Goal: Use online tool/utility

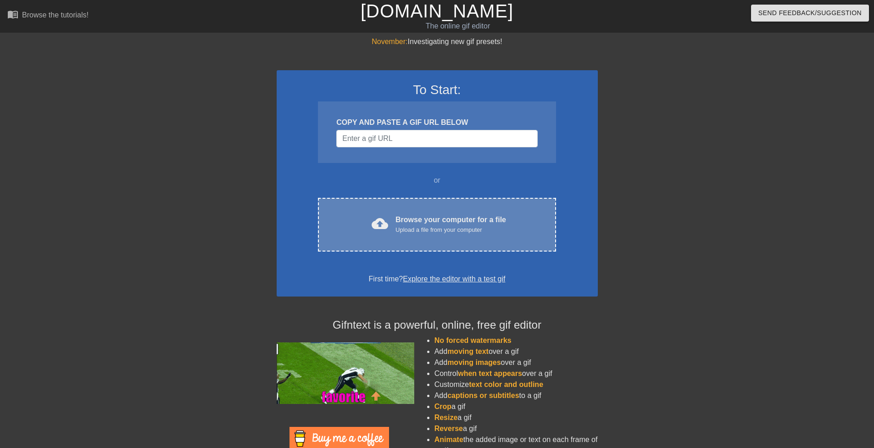
click at [414, 218] on div "Browse your computer for a file Upload a file from your computer" at bounding box center [450, 224] width 111 height 20
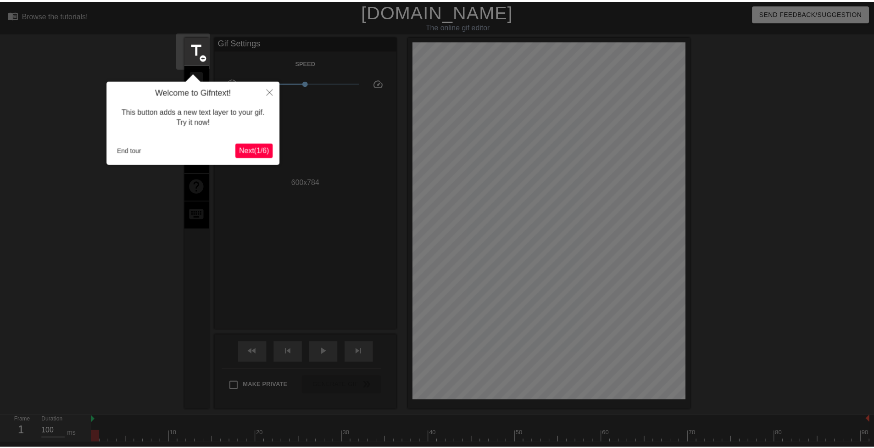
scroll to position [22, 0]
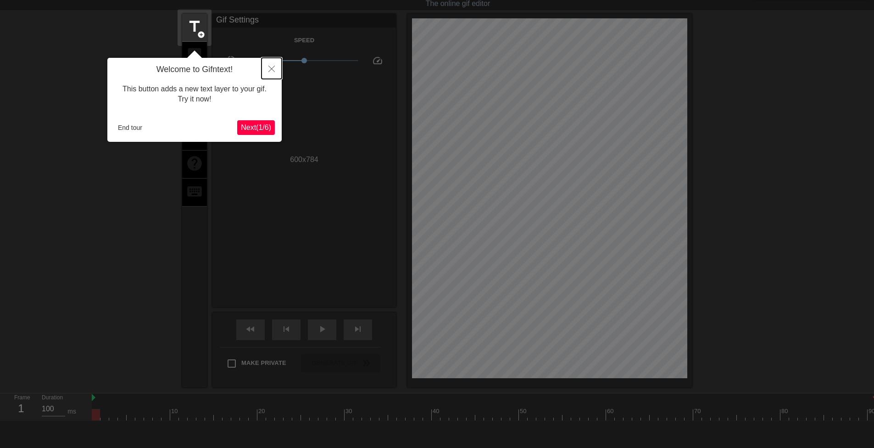
click at [270, 69] on icon "Close" at bounding box center [271, 69] width 6 height 6
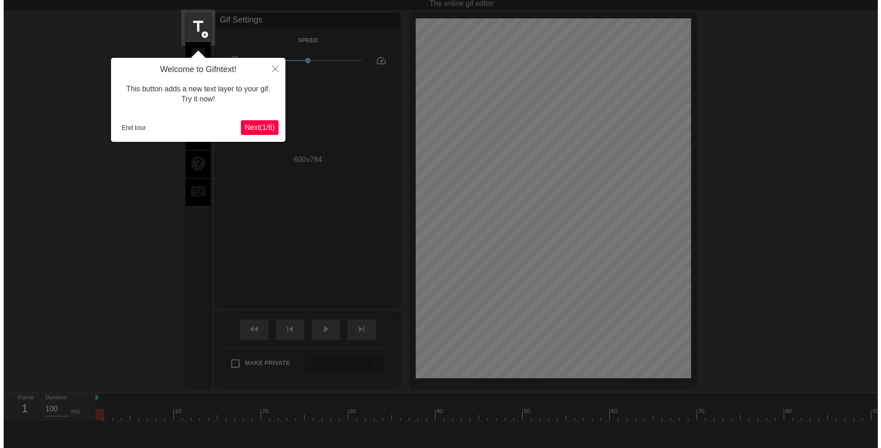
scroll to position [0, 0]
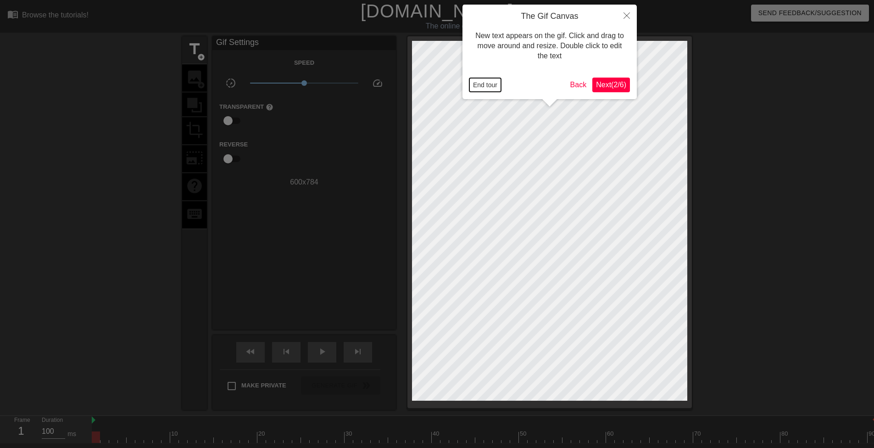
click at [497, 85] on button "End tour" at bounding box center [485, 85] width 32 height 14
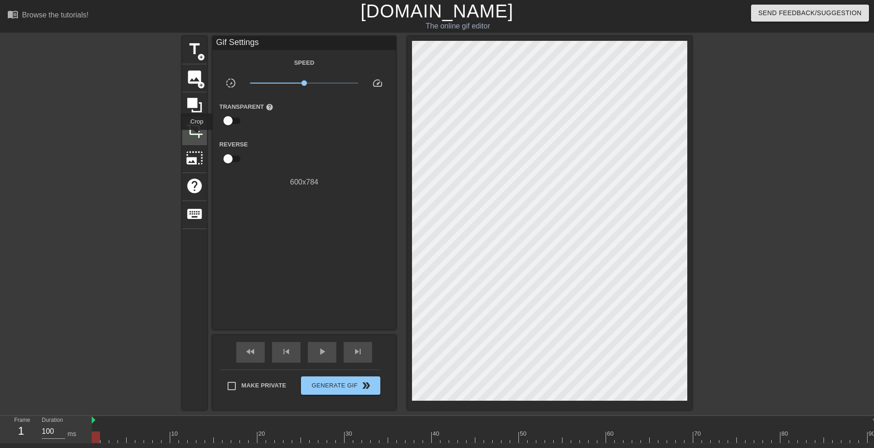
click at [197, 136] on span "crop" at bounding box center [194, 129] width 17 height 17
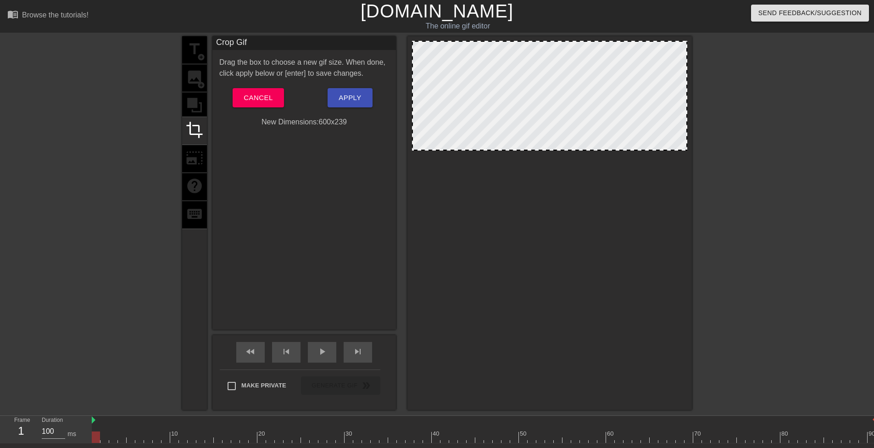
drag, startPoint x: 544, startPoint y: 400, endPoint x: 671, endPoint y: 150, distance: 280.4
click at [671, 150] on div at bounding box center [549, 149] width 273 height 5
click at [353, 101] on span "Apply" at bounding box center [350, 98] width 22 height 12
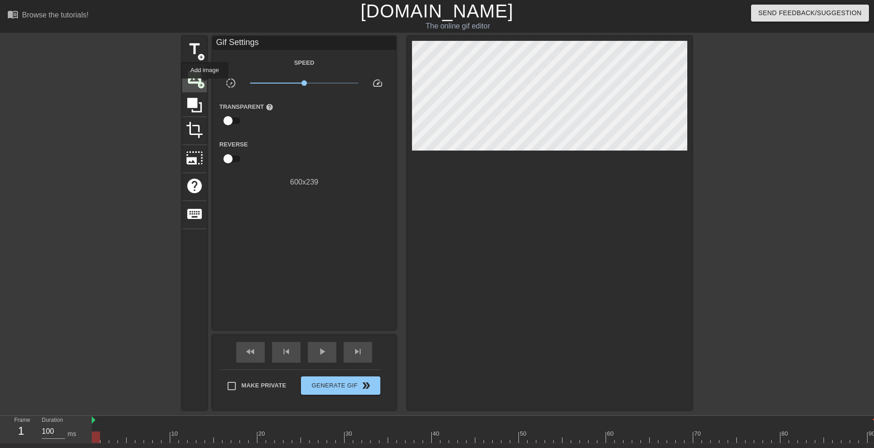
click at [200, 80] on span "image" at bounding box center [194, 76] width 17 height 17
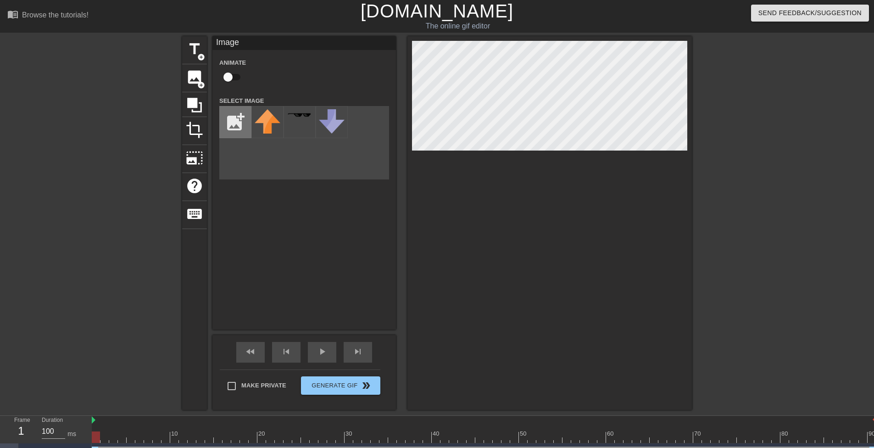
click at [231, 127] on input "file" at bounding box center [235, 121] width 31 height 31
click at [239, 122] on input "file" at bounding box center [235, 121] width 31 height 31
type input "C:\fakepath\DC-Gaming-Batman-Arkham-Knight-Actionfiguren-[PERSON_NAME]-Toys-Mig…"
click at [271, 121] on img at bounding box center [268, 118] width 26 height 19
click at [833, 148] on div "title add_circle image add_circle crop photo_size_select_large help keyboard Im…" at bounding box center [437, 222] width 874 height 373
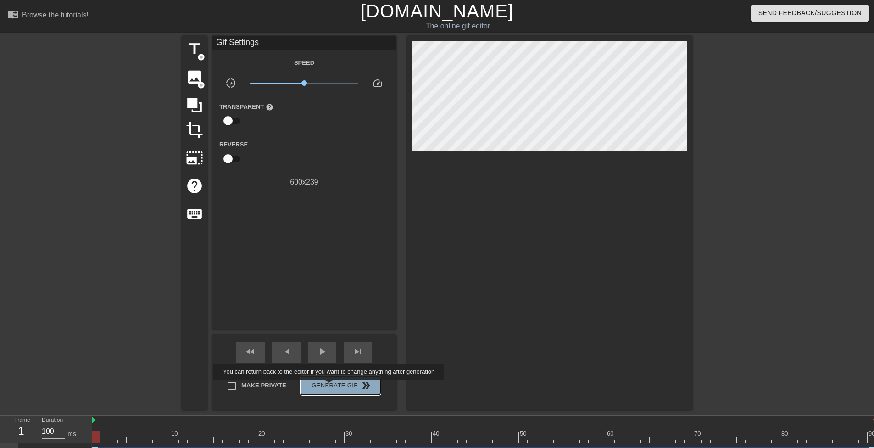
click at [330, 386] on span "Generate Gif double_arrow" at bounding box center [341, 385] width 72 height 11
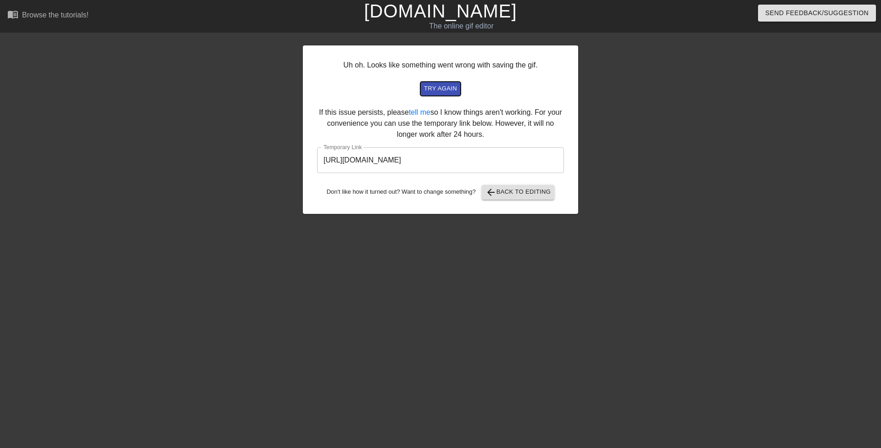
click at [450, 91] on span "try again" at bounding box center [440, 88] width 33 height 11
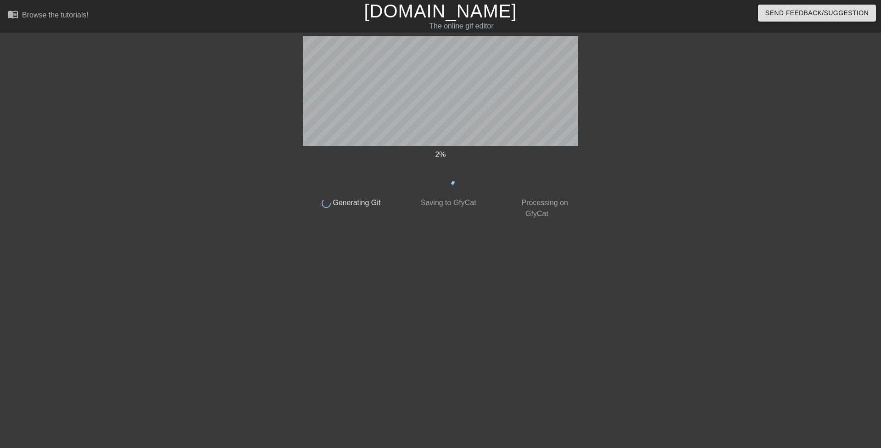
click at [481, 151] on div "2 % done Generating Gif done Saving to GfyCat done Processing on GfyCat" at bounding box center [440, 127] width 275 height 183
